Goal: Transaction & Acquisition: Purchase product/service

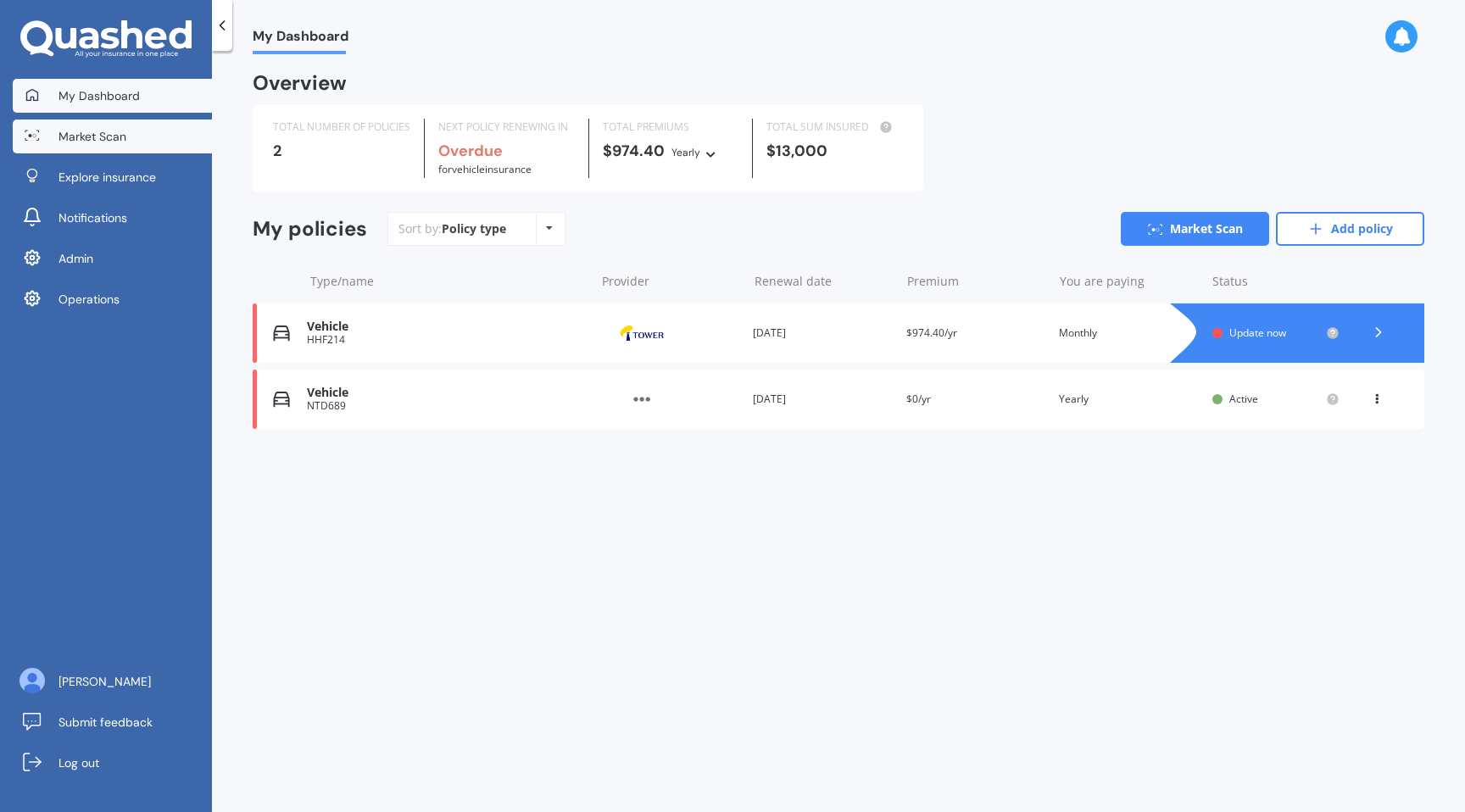
click at [107, 147] on link "Market Scan" at bounding box center [113, 136] width 199 height 34
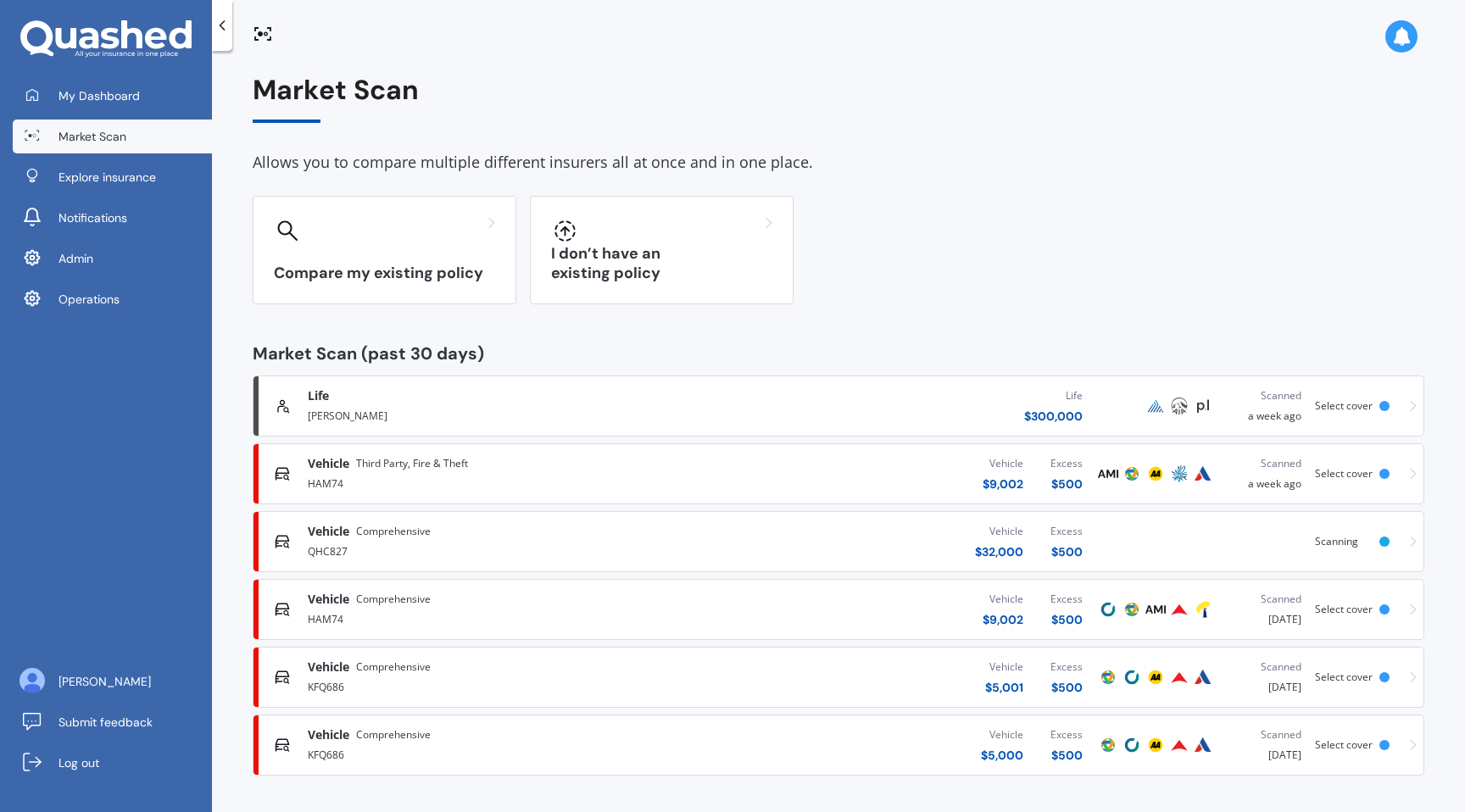
scroll to position [1, 0]
click at [459, 603] on div "Vehicle Comprehensive" at bounding box center [496, 599] width 377 height 17
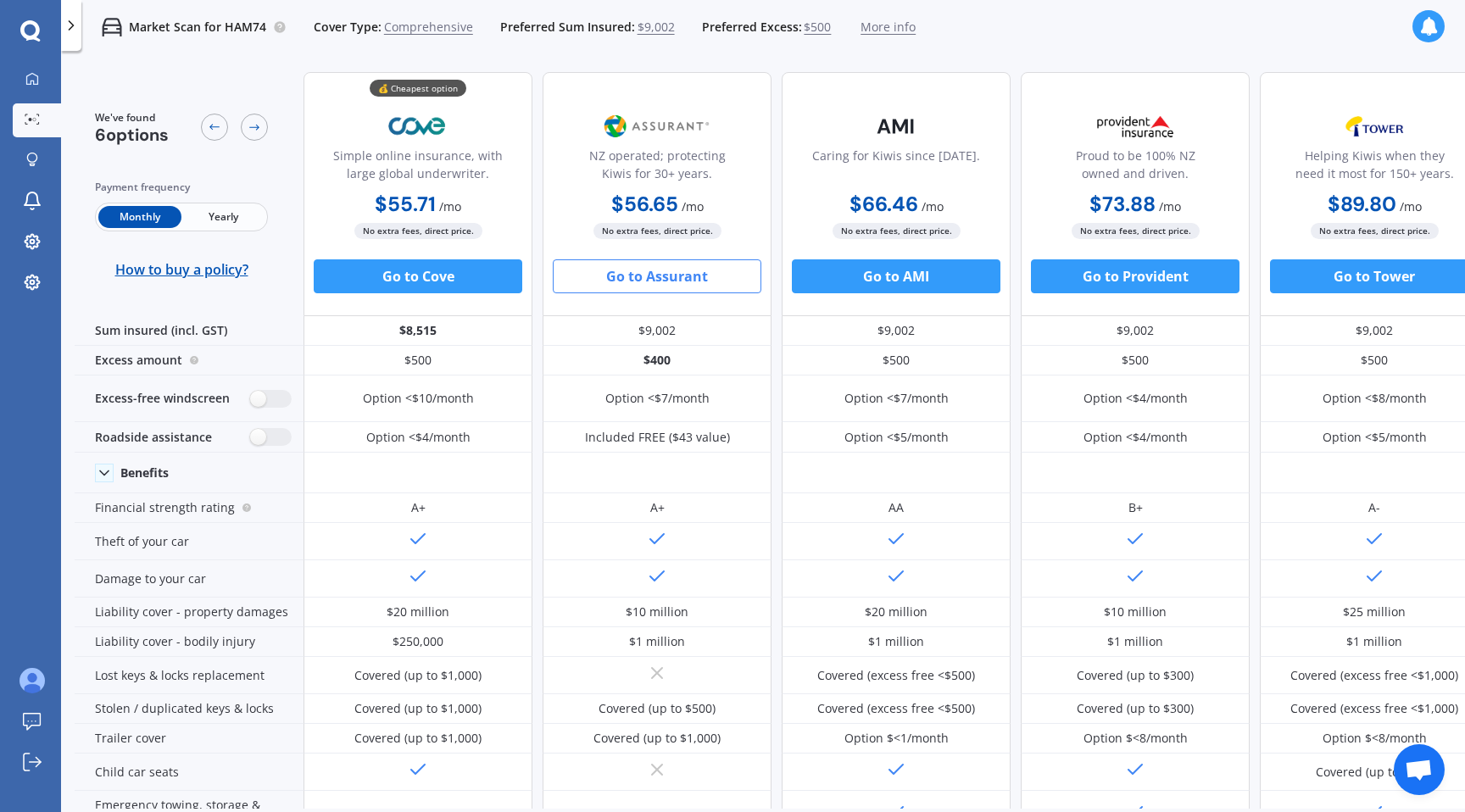
click at [678, 275] on button "Go to Assurant" at bounding box center [657, 276] width 209 height 34
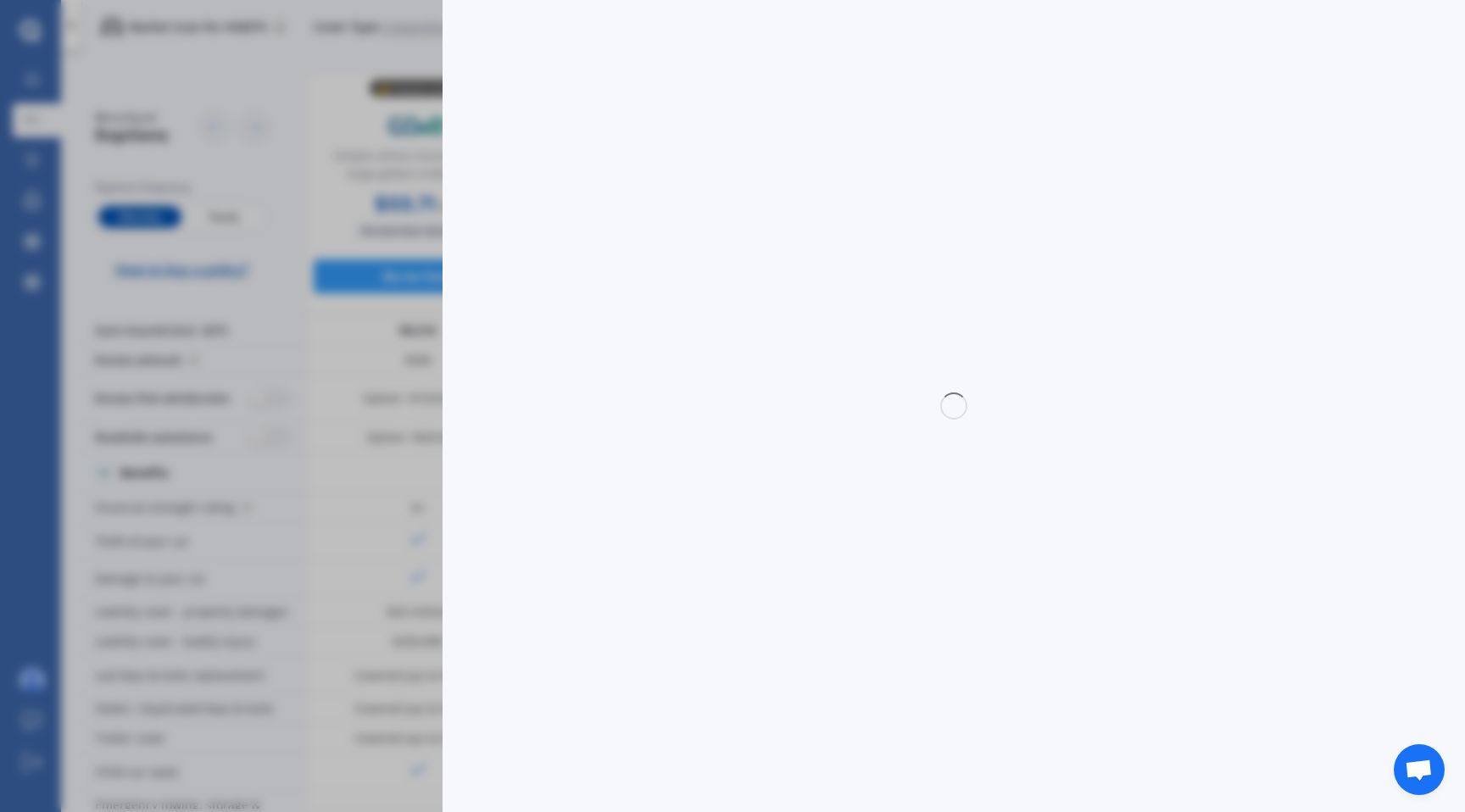
select select "Monthly"
select select "full"
select select "0"
select select "North Shore"
select select "KIA"
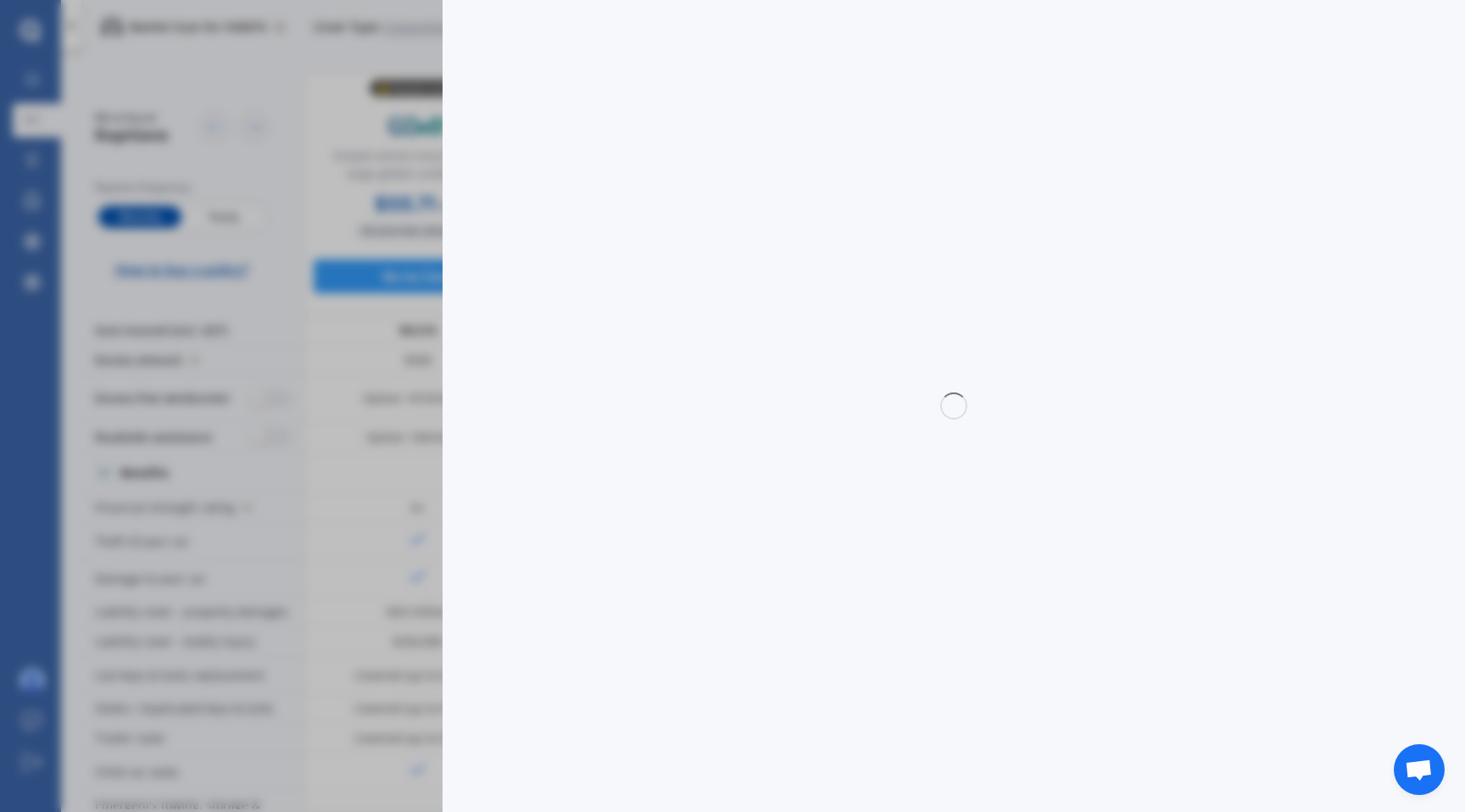
select select "CERATO"
select select "EX"
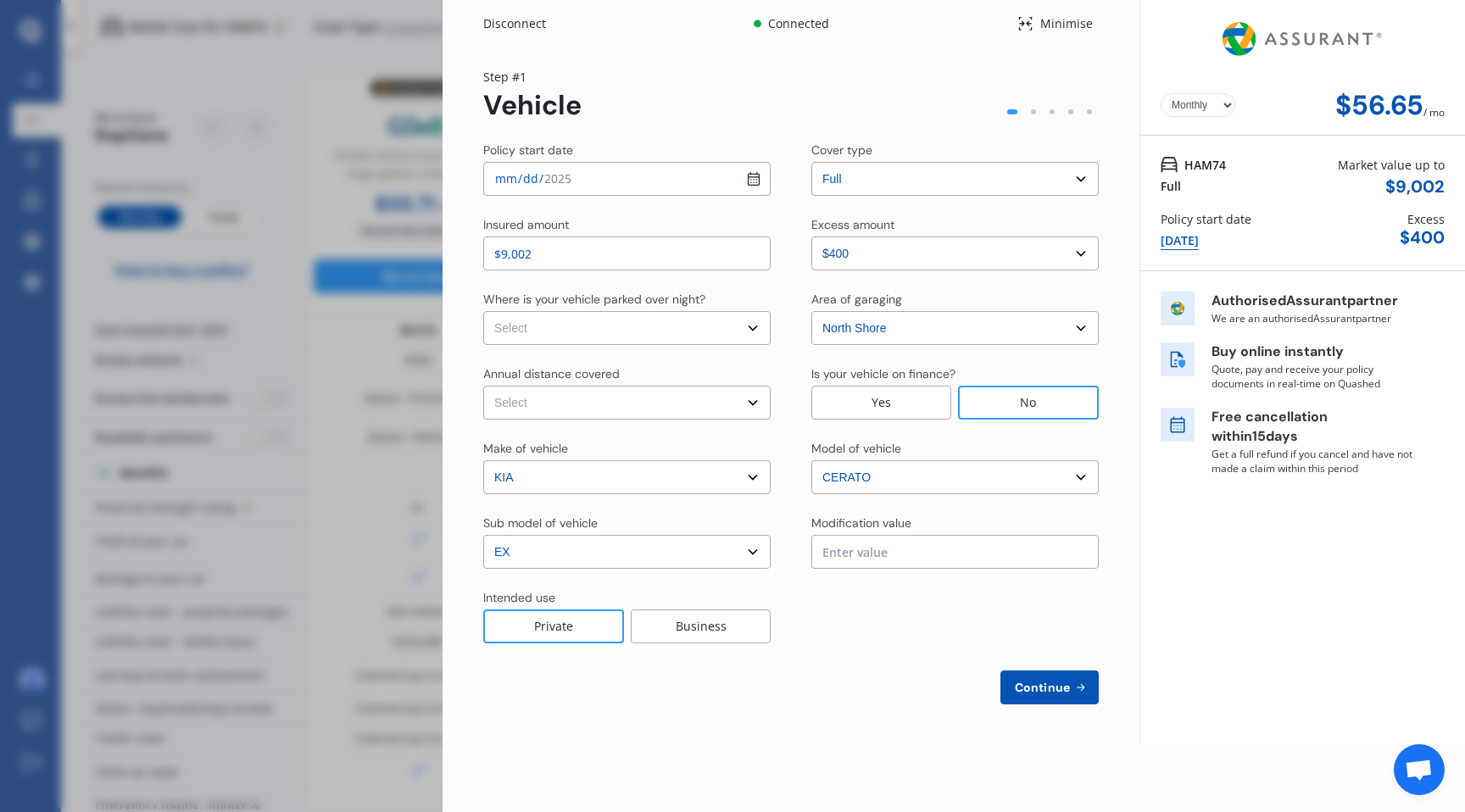
click at [713, 336] on select "Select In a garage On own property On street or road" at bounding box center [628, 328] width 288 height 34
select select "In a garage"
click at [484, 311] on select "Select In a garage On own property On street or road" at bounding box center [628, 328] width 288 height 34
click at [698, 386] on select "Select Low (less than 15,000km per year) Average (15,000-30,000km per year) Hig…" at bounding box center [628, 402] width 288 height 34
select select "15000"
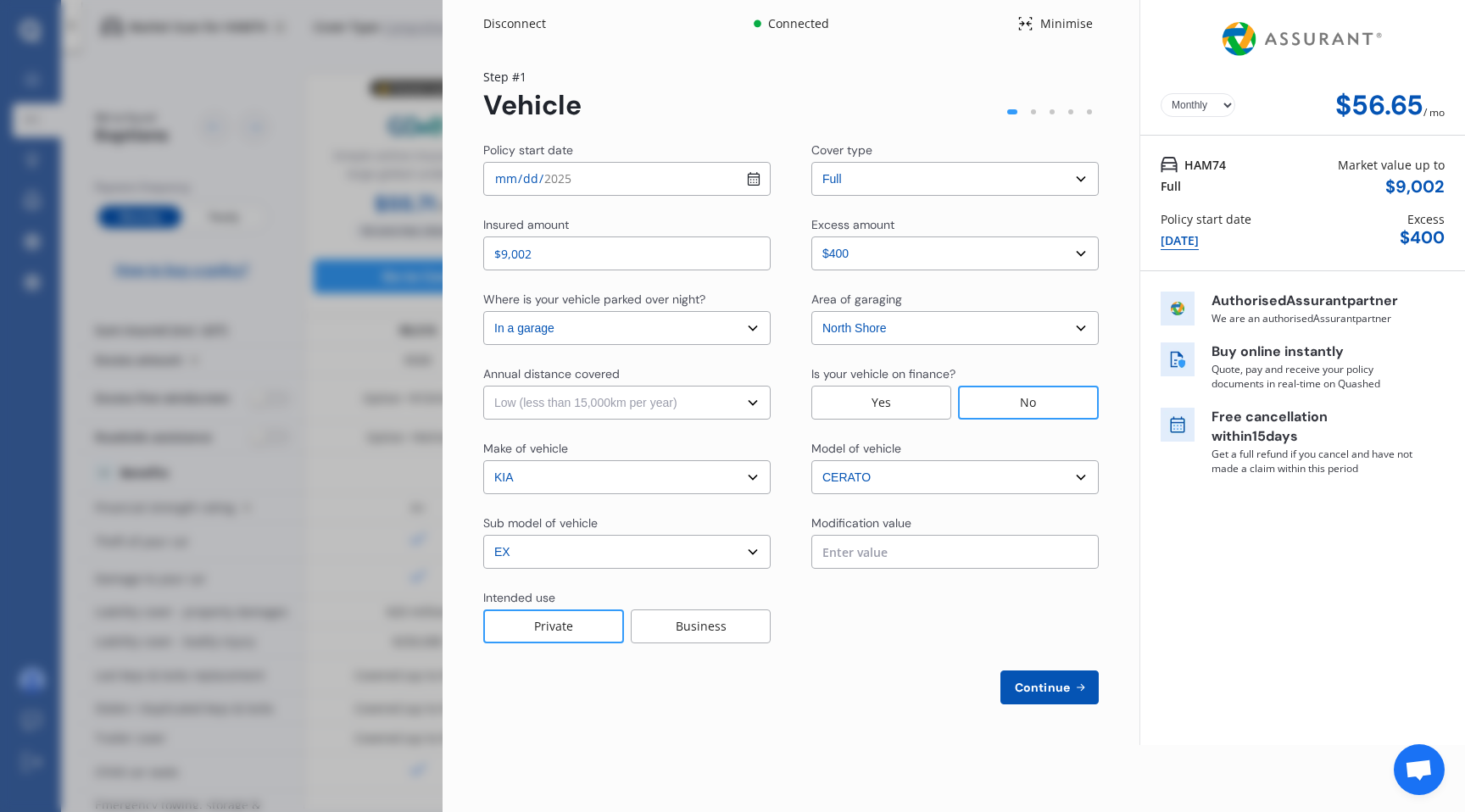
click at [484, 386] on select "Select Low (less than 15,000km per year) Average (15,000-30,000km per year) Hig…" at bounding box center [628, 402] width 288 height 34
click at [1049, 690] on span "Continue" at bounding box center [1042, 687] width 62 height 14
select select "Mr"
select select "23"
select select "03"
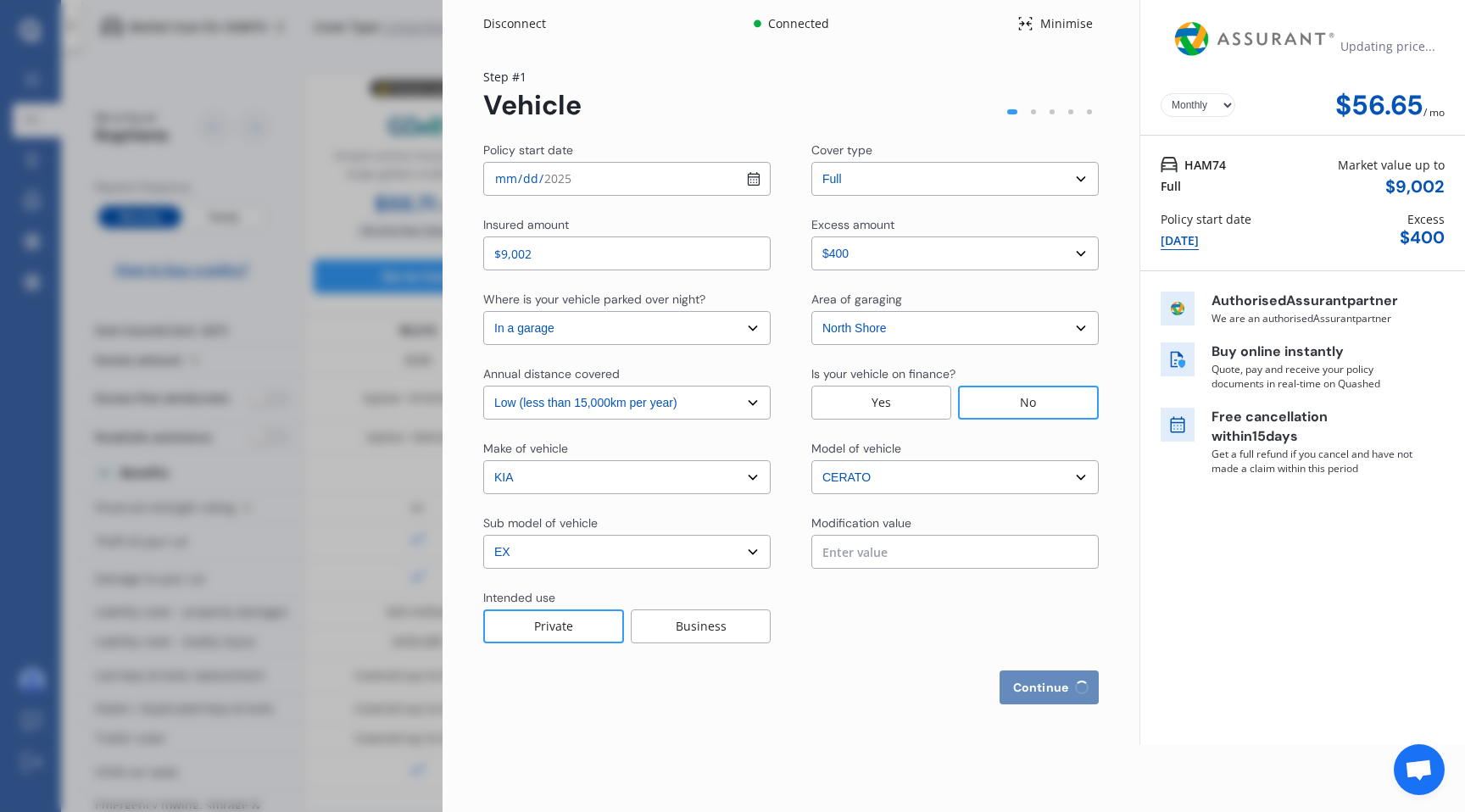
select select "1975"
select select "full"
select select "more than 4 years"
select select "New Zealand"
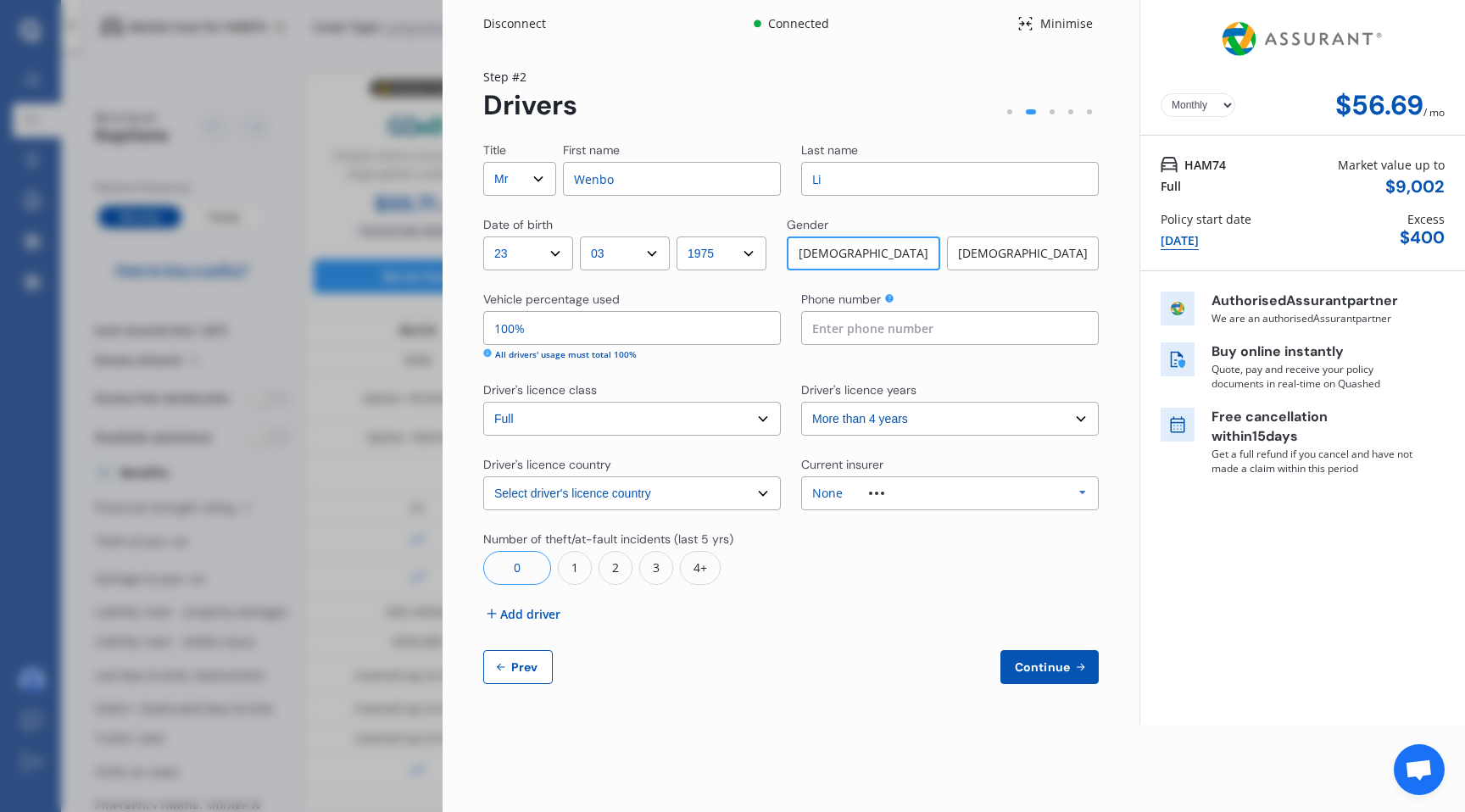
click at [927, 328] on input at bounding box center [949, 328] width 297 height 34
type input "0212562453"
click at [1036, 670] on span "Continue" at bounding box center [1042, 667] width 62 height 14
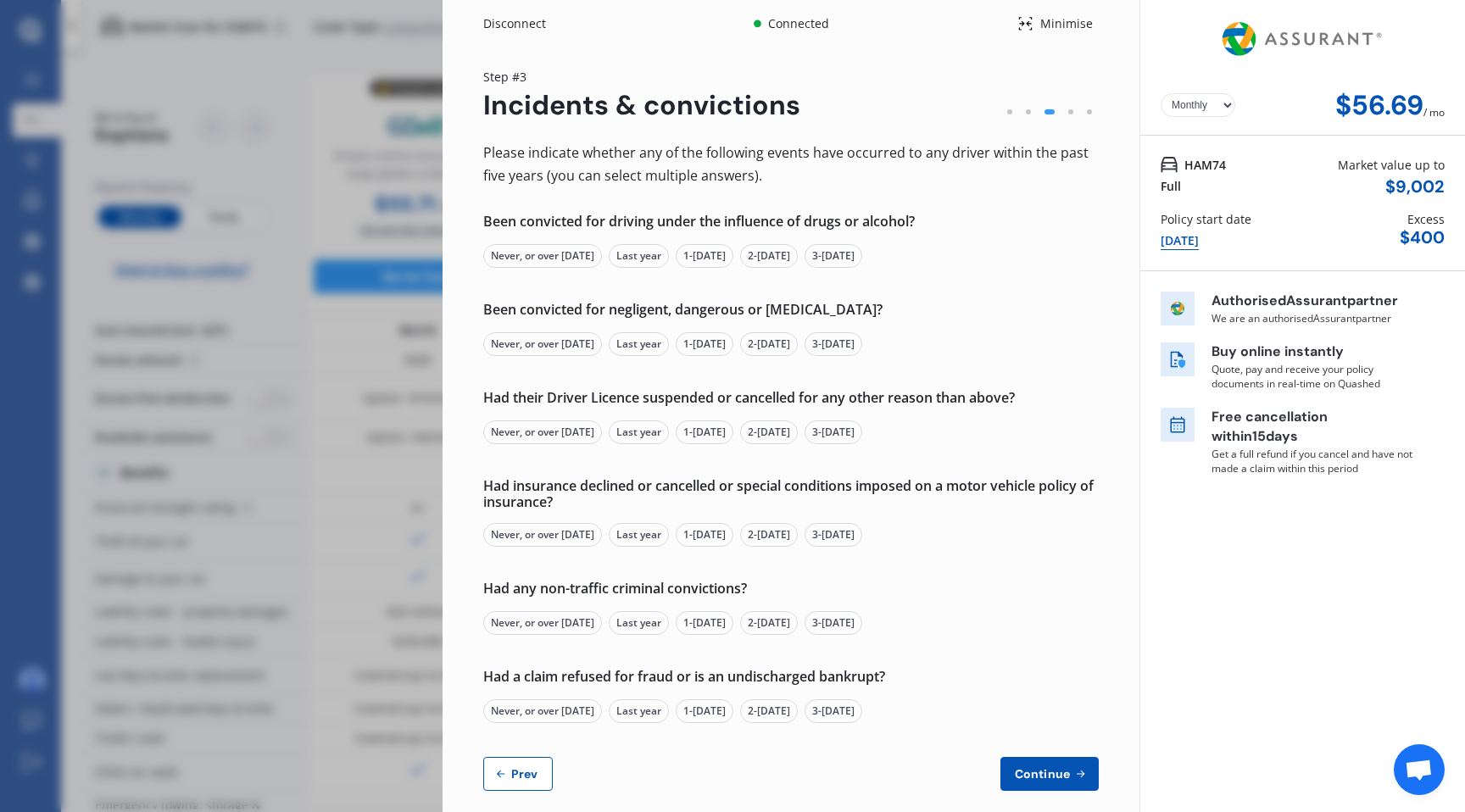
click at [576, 257] on div "Never, or over 5 yrs ago" at bounding box center [543, 256] width 119 height 23
click at [576, 346] on div "Never, or over 5 yrs ago" at bounding box center [543, 343] width 119 height 23
click at [561, 433] on div "Never, or over 5 yrs ago" at bounding box center [543, 432] width 119 height 23
click at [538, 536] on div "Never, or over 5 yrs ago" at bounding box center [543, 534] width 119 height 23
click at [518, 635] on div "Never, or over 5 yrs ago" at bounding box center [543, 622] width 119 height 23
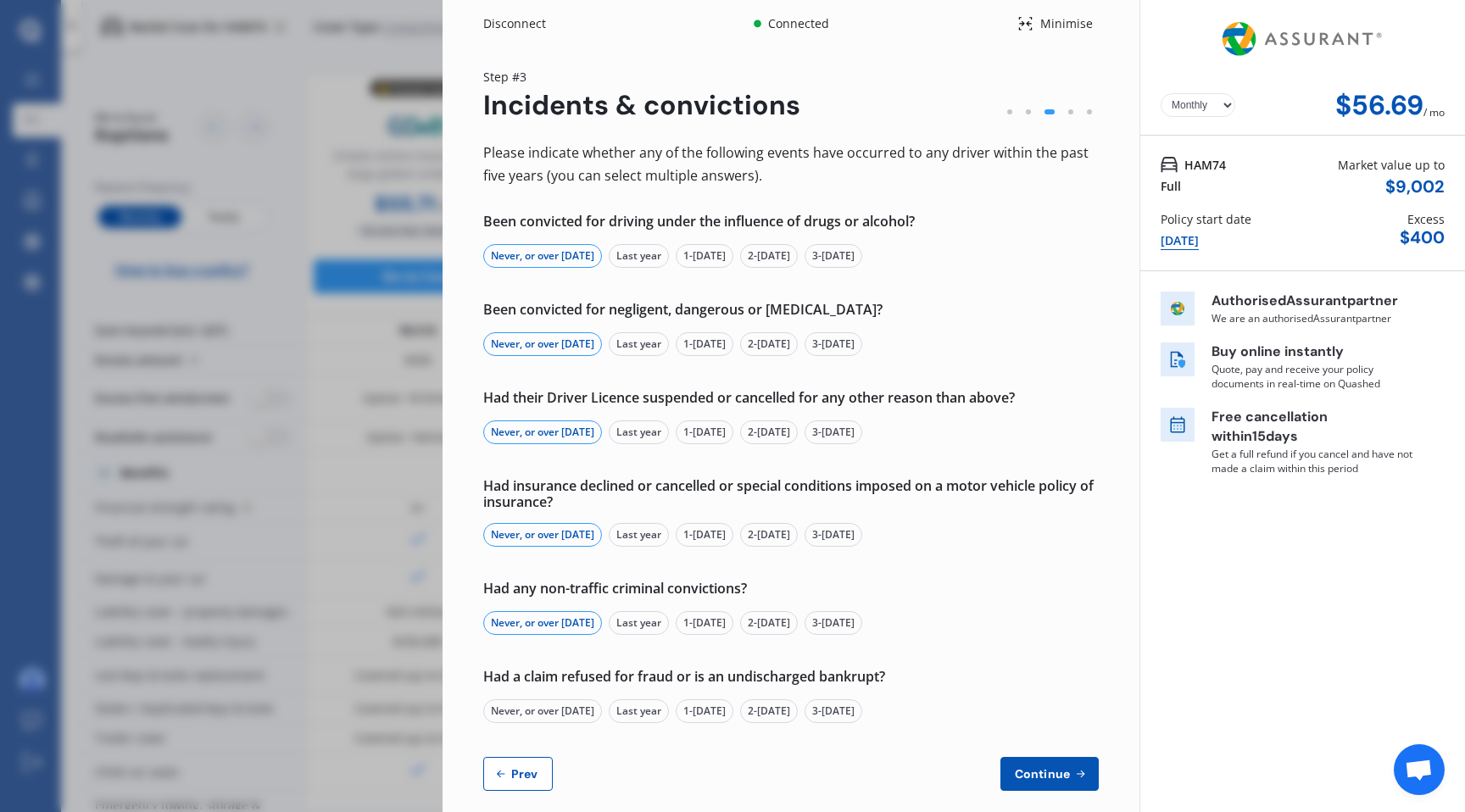
click at [520, 714] on div "Never, or over 5 yrs ago" at bounding box center [543, 711] width 119 height 23
click at [1057, 771] on span "Continue" at bounding box center [1042, 774] width 62 height 14
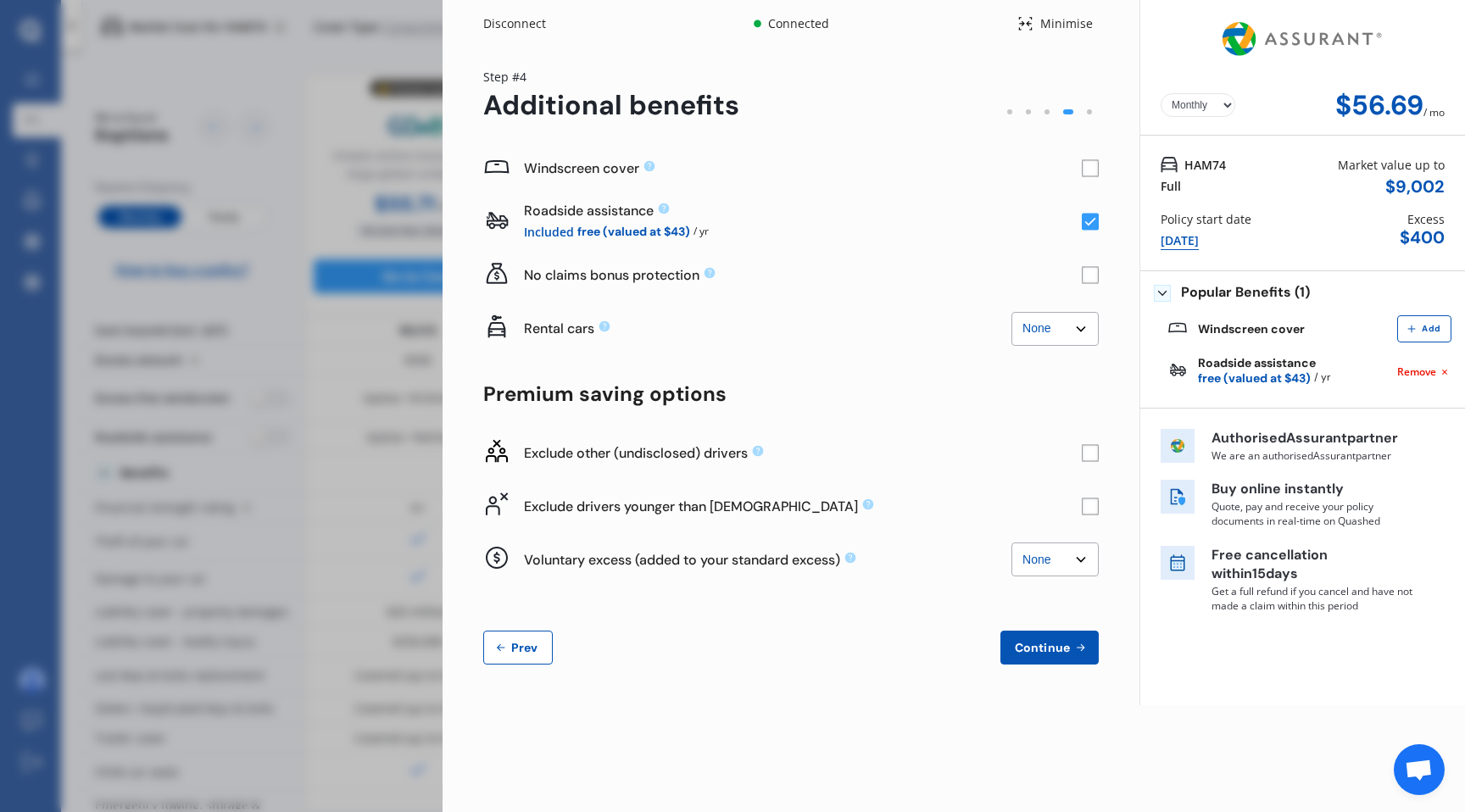
click at [1061, 655] on button "Continue" at bounding box center [1049, 647] width 98 height 34
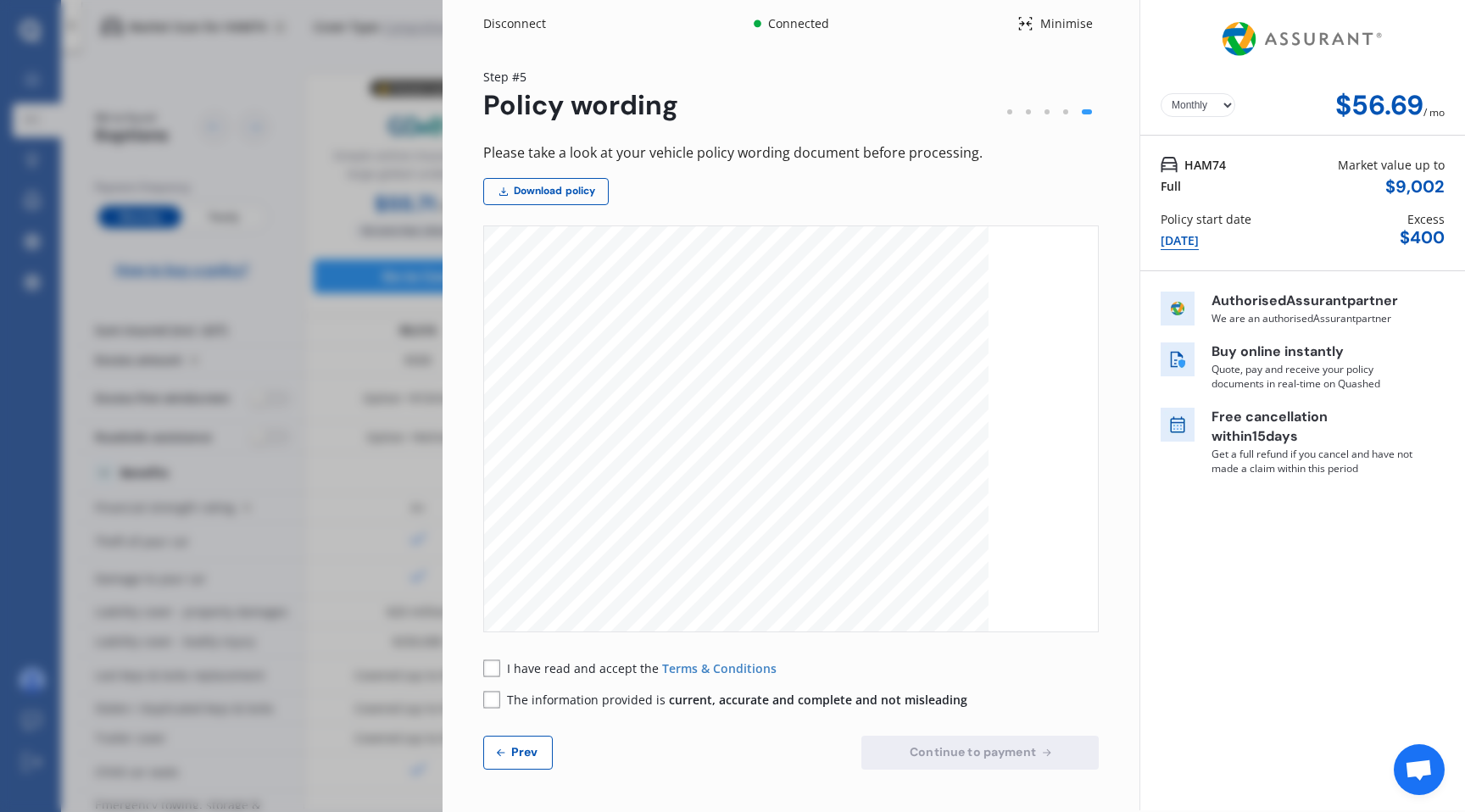
click at [614, 664] on span "I have read and accept the" at bounding box center [584, 668] width 155 height 16
click at [599, 698] on span "The information provided is current, accurate and complete and not misleading" at bounding box center [737, 699] width 460 height 16
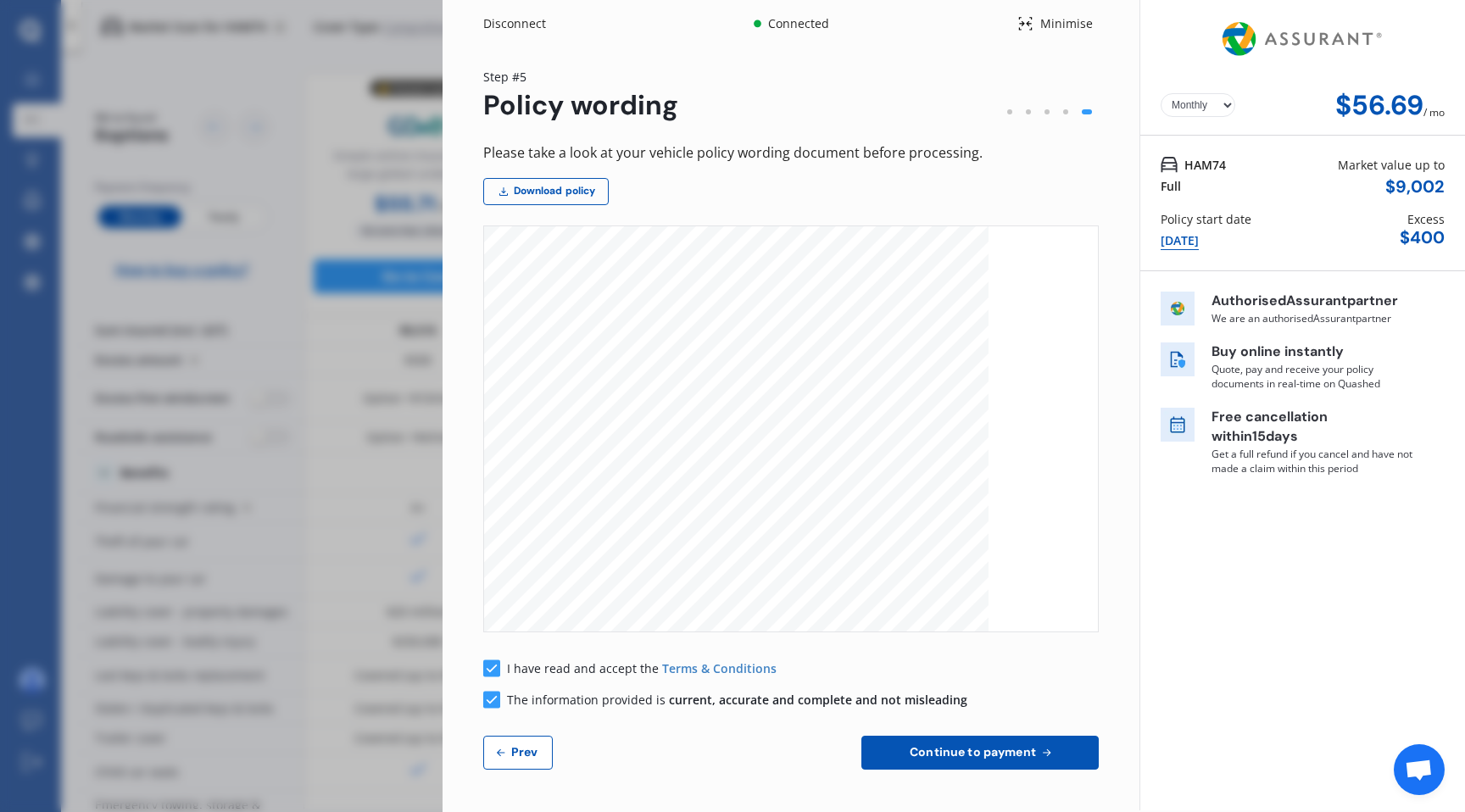
click at [979, 756] on span "Continue to payment" at bounding box center [973, 752] width 133 height 14
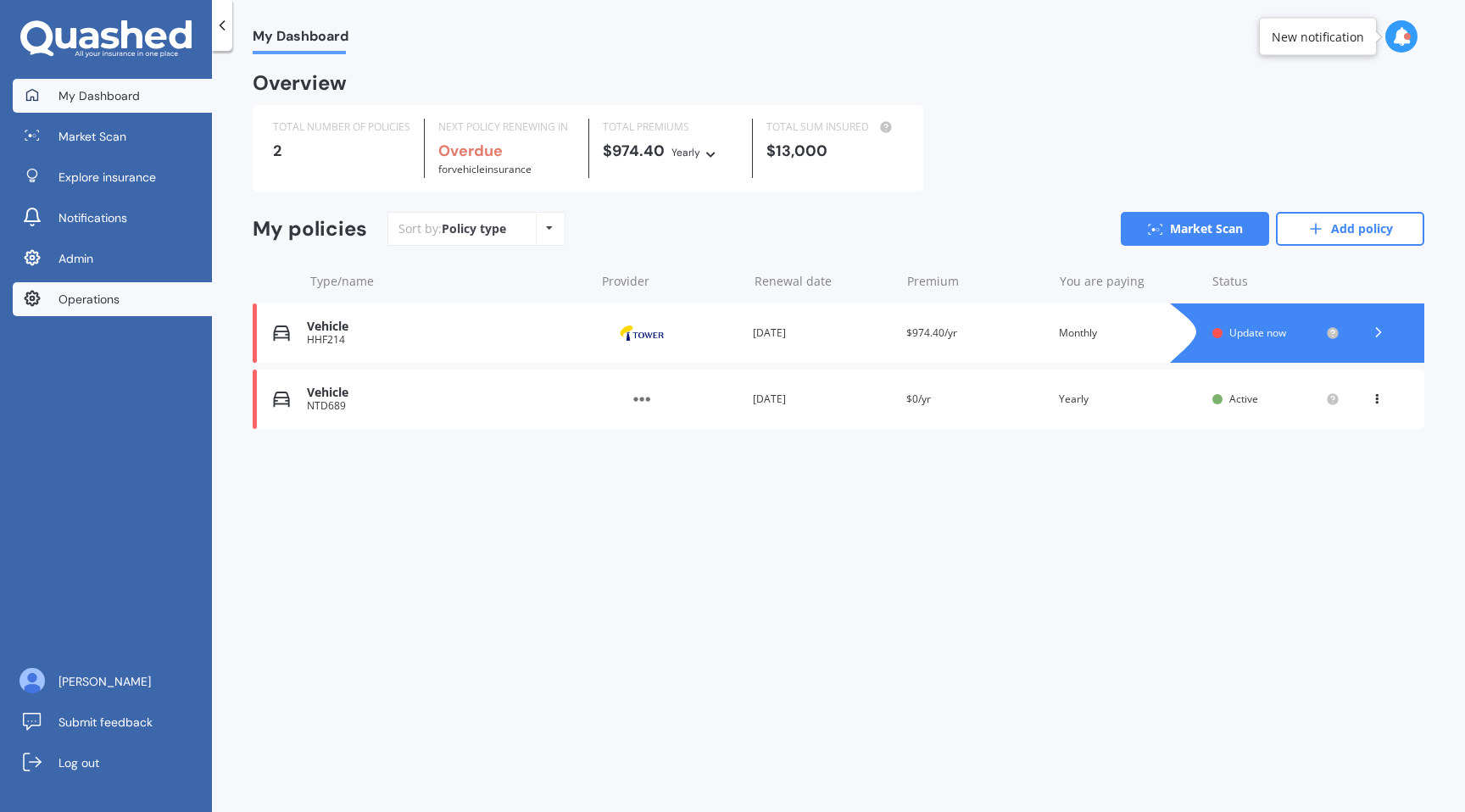
click at [99, 295] on span "Operations" at bounding box center [88, 299] width 61 height 17
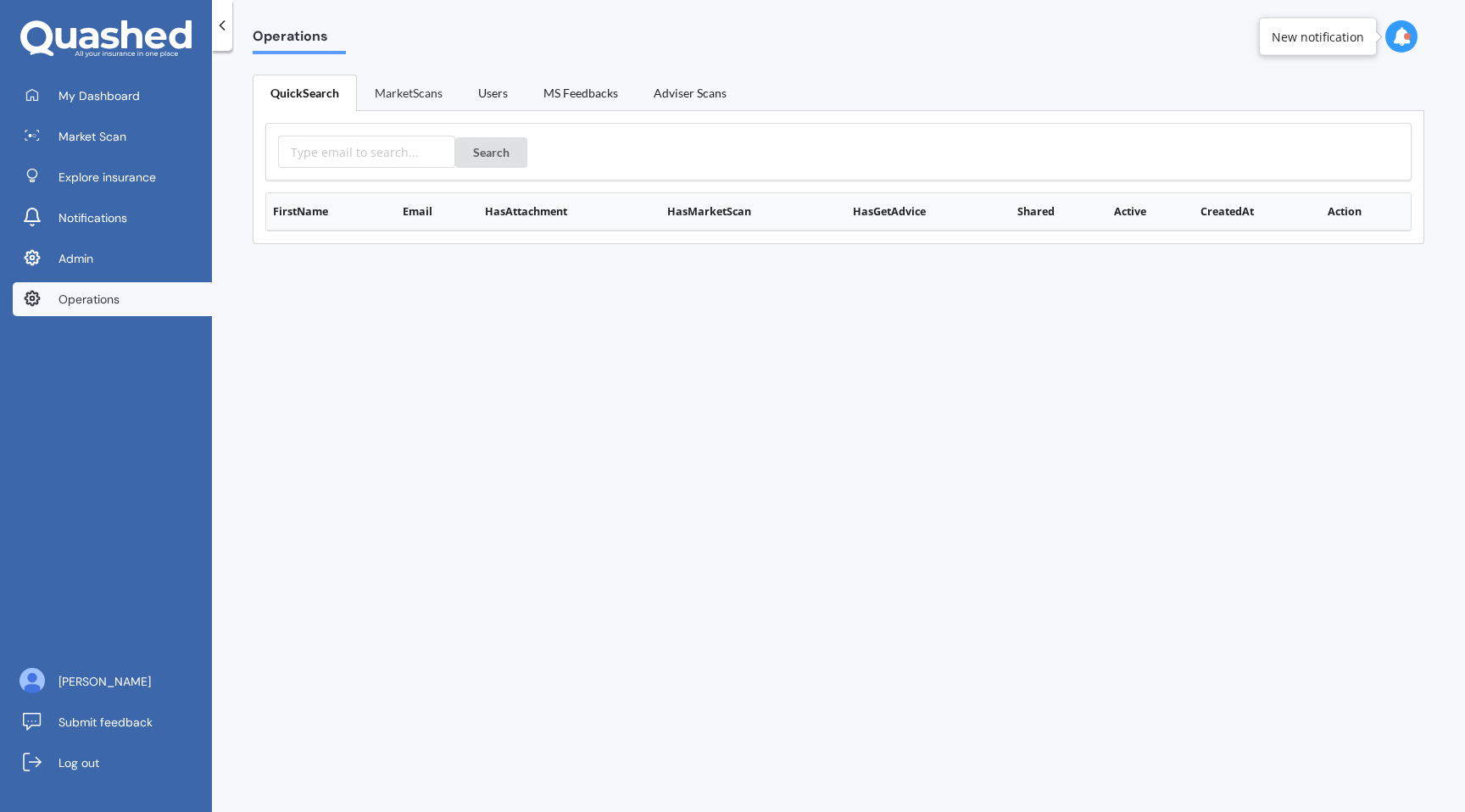
click at [396, 92] on link "MarketScans" at bounding box center [408, 92] width 103 height 36
